Goal: Information Seeking & Learning: Learn about a topic

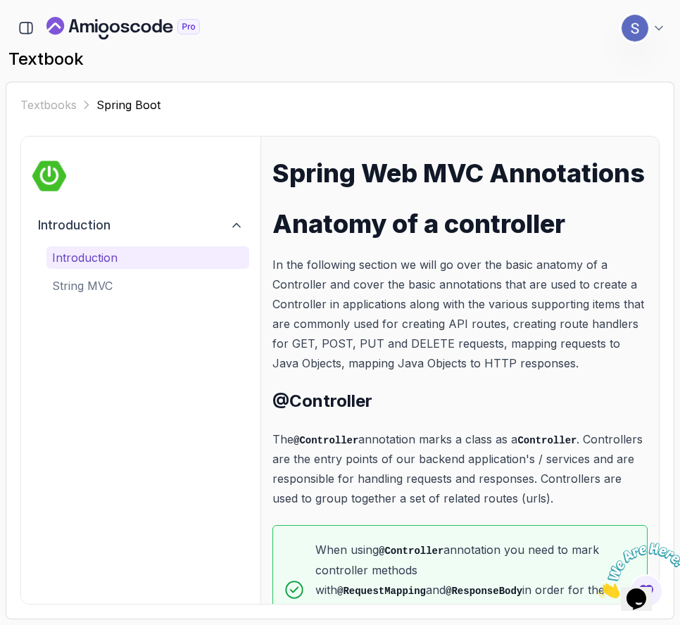
scroll to position [52, 0]
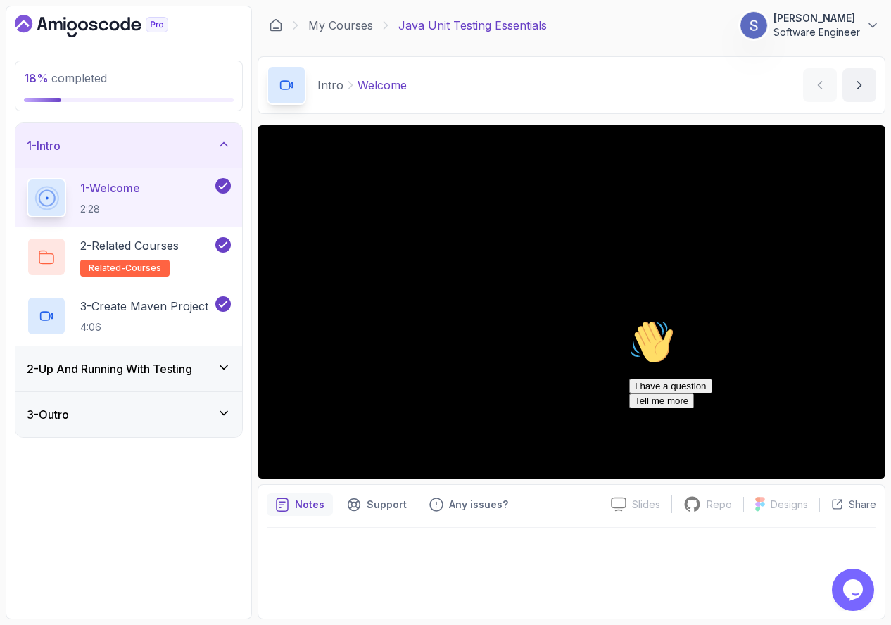
click at [144, 373] on h3 "2 - Up And Running With Testing" at bounding box center [109, 368] width 165 height 17
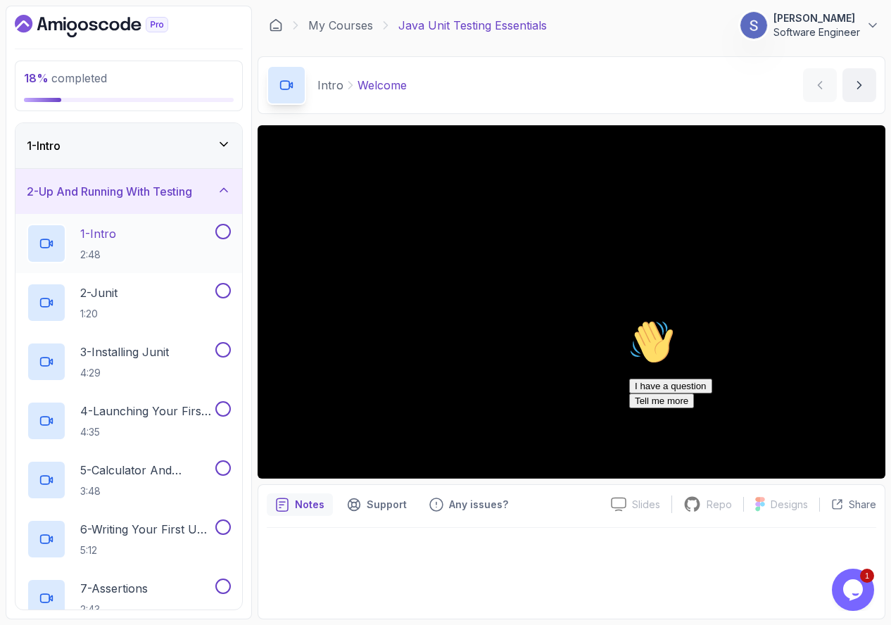
click at [167, 254] on div "1 - Intro 2:48" at bounding box center [120, 243] width 186 height 39
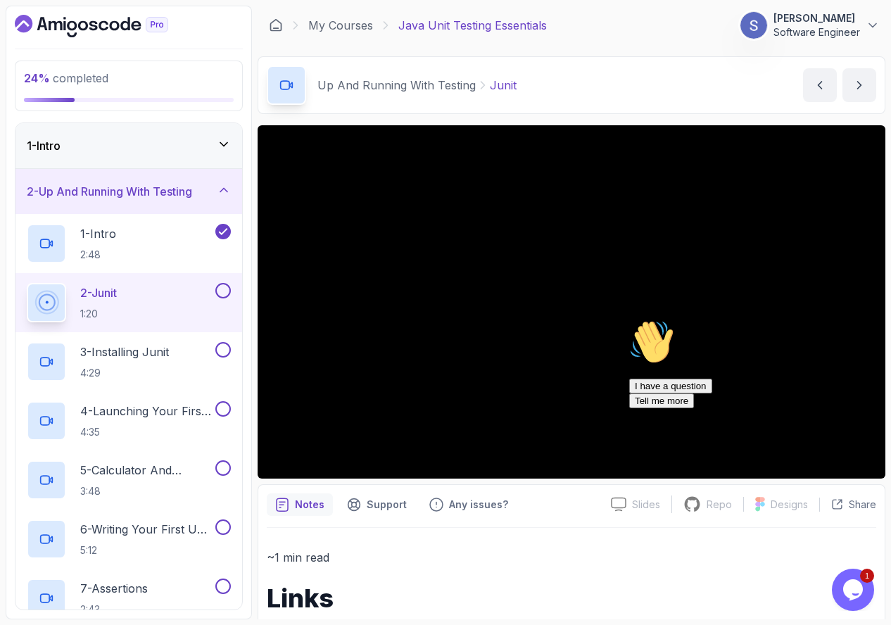
click at [629, 319] on icon "Chat attention grabber" at bounding box center [629, 319] width 0 height 0
